Goal: Information Seeking & Learning: Learn about a topic

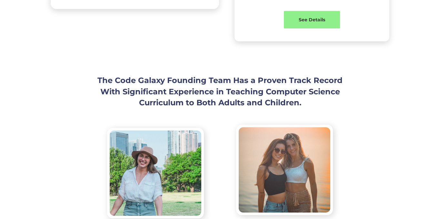
scroll to position [575, 0]
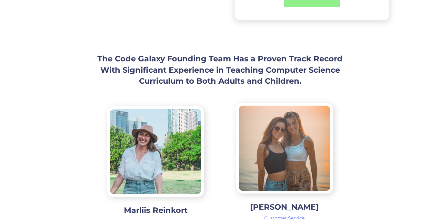
click at [366, 76] on div "The Code Galaxy Founding Team Has a Proven Track Record With Significant Experi…" at bounding box center [220, 192] width 440 height 278
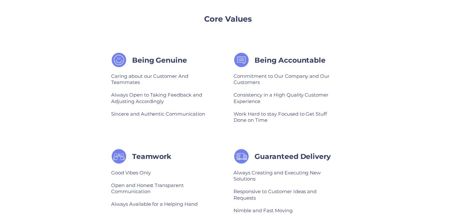
scroll to position [929, 0]
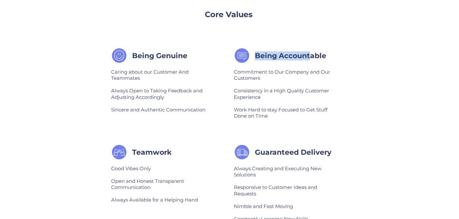
drag, startPoint x: 253, startPoint y: 45, endPoint x: 312, endPoint y: 48, distance: 59.7
click at [312, 48] on div "Being Accountable" at bounding box center [287, 56] width 106 height 16
click at [326, 52] on div "Being Accountable" at bounding box center [287, 56] width 106 height 16
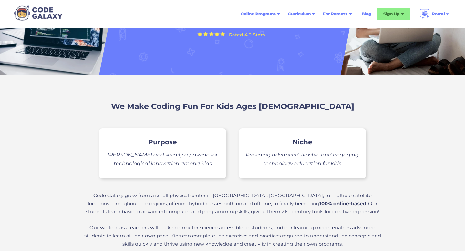
scroll to position [87, 0]
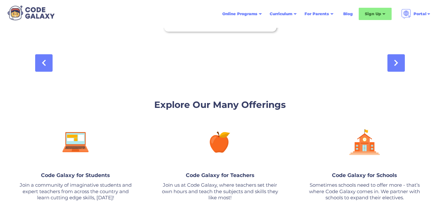
scroll to position [1252, 0]
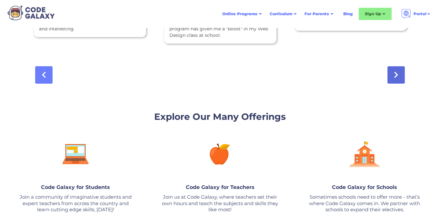
click at [399, 74] on link at bounding box center [396, 74] width 17 height 17
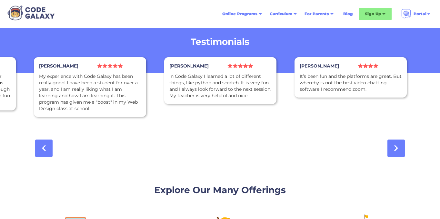
scroll to position [1177, 0]
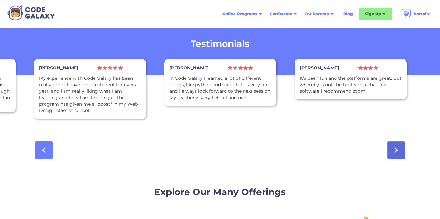
click at [399, 149] on link at bounding box center [396, 149] width 17 height 17
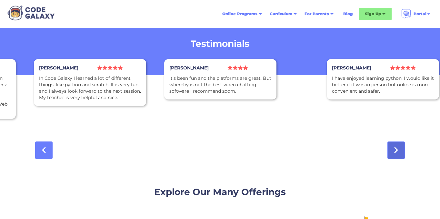
click at [399, 149] on link at bounding box center [396, 149] width 17 height 17
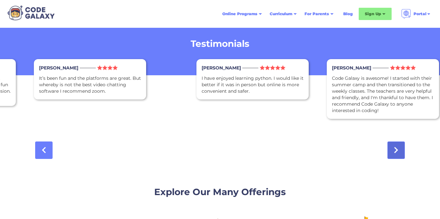
click at [399, 149] on link at bounding box center [396, 149] width 17 height 17
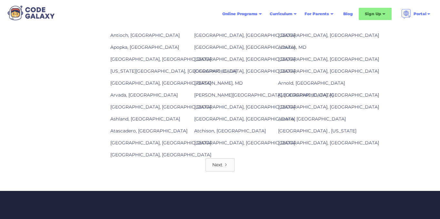
scroll to position [2235, 0]
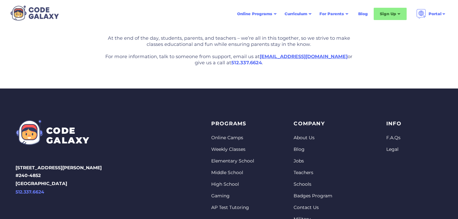
scroll to position [1382, 0]
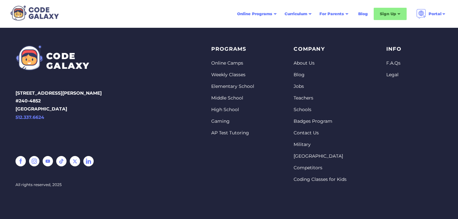
click at [201, 43] on div "CODE GALAXY 2028 E Ben White Blvd #240-4852 Austin, TX 78741 512.337.6624 All r…" at bounding box center [228, 116] width 427 height 174
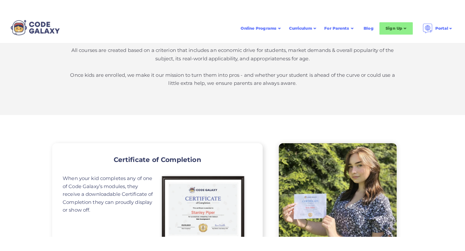
scroll to position [0, 0]
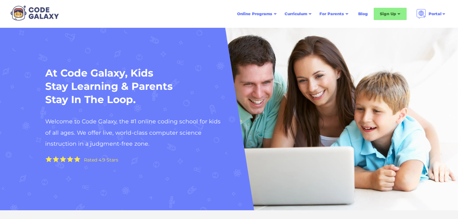
click at [187, 72] on div "At Code Galaxy, Kids Stay Learning & Parents Stay In The Loop. Welcome to Code …" at bounding box center [132, 119] width 187 height 106
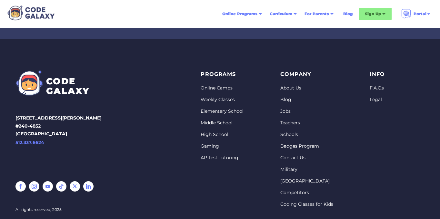
scroll to position [2369, 0]
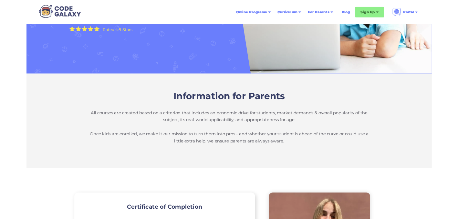
scroll to position [128, 0]
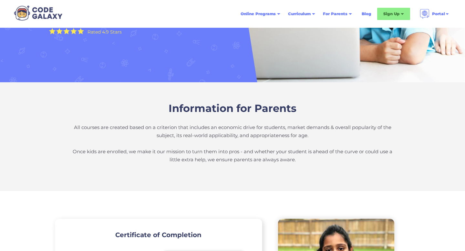
click at [402, 99] on div "Information for Parents All courses are created based on a criterion that inclu…" at bounding box center [232, 136] width 465 height 109
click at [251, 108] on span "Information for Parents" at bounding box center [232, 108] width 128 height 13
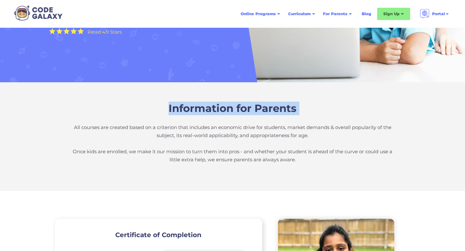
click at [251, 108] on span "Information for Parents" at bounding box center [232, 108] width 128 height 13
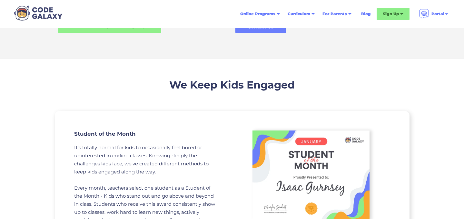
scroll to position [591, 0]
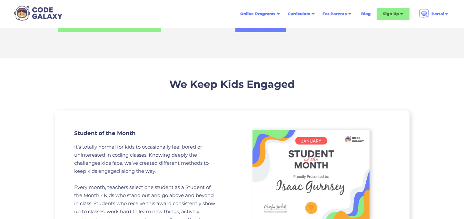
click at [262, 85] on span "We Keep Kids Engaged" at bounding box center [232, 84] width 126 height 13
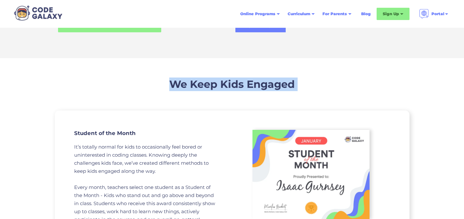
click at [262, 85] on span "We Keep Kids Engaged" at bounding box center [232, 84] width 126 height 13
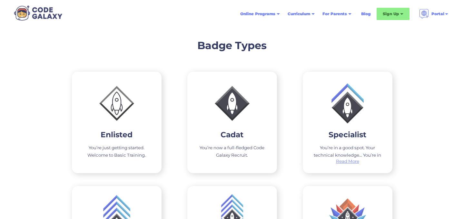
scroll to position [961, 0]
